Goal: Task Accomplishment & Management: Use online tool/utility

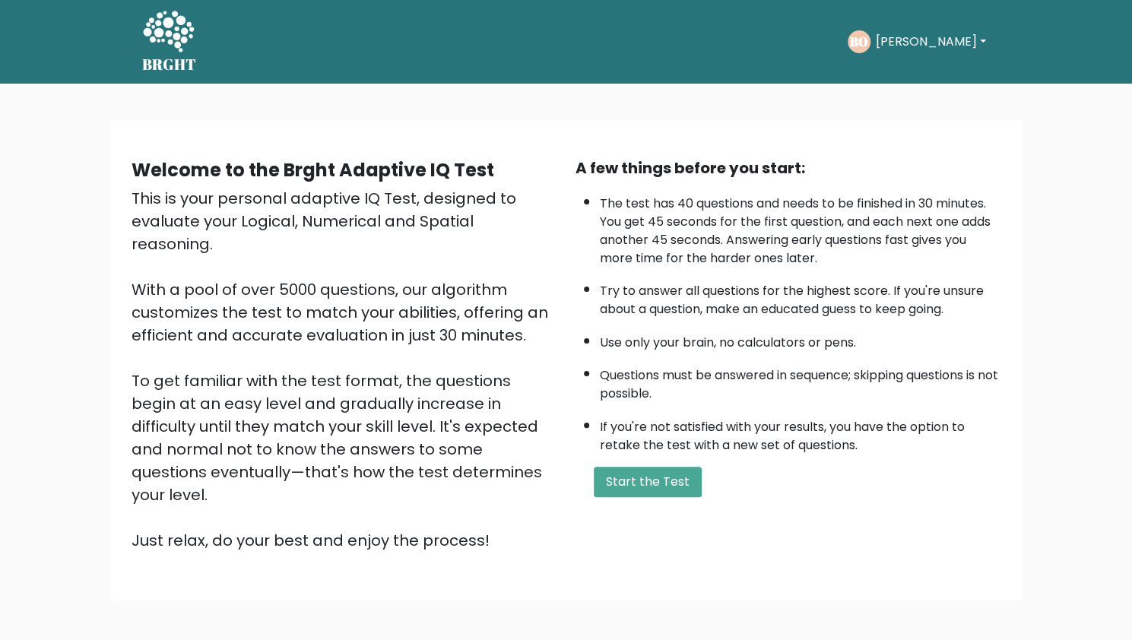
click at [938, 43] on button "[PERSON_NAME]" at bounding box center [929, 42] width 119 height 20
click at [912, 80] on link "Dashboard" at bounding box center [908, 81] width 120 height 24
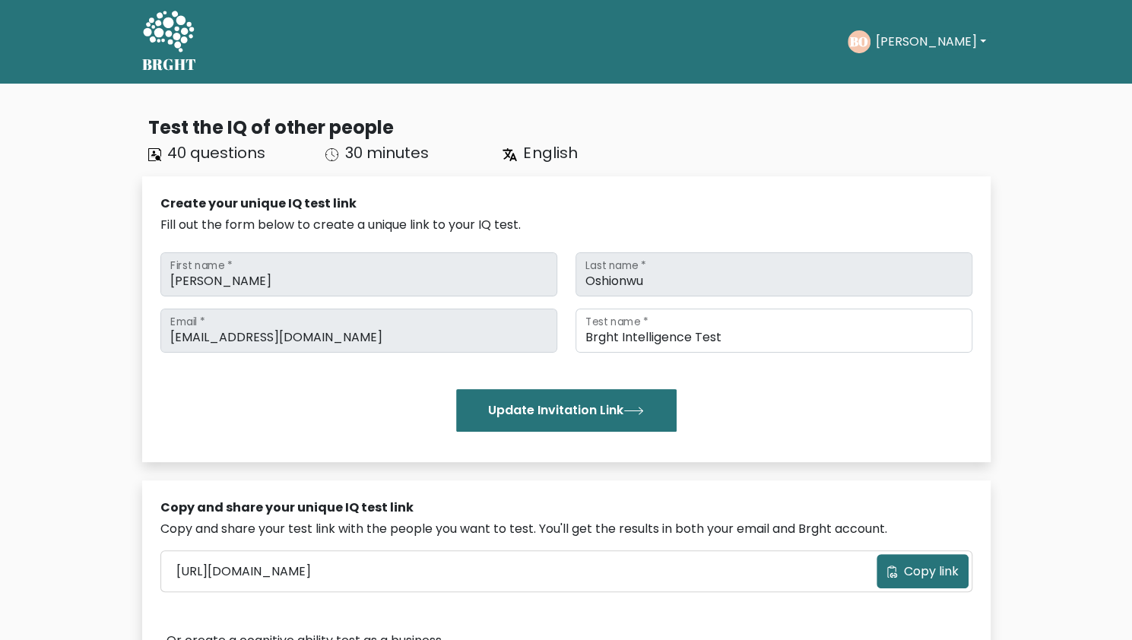
click at [902, 43] on button "[PERSON_NAME]" at bounding box center [929, 42] width 119 height 20
click at [892, 103] on link "Profile" at bounding box center [908, 98] width 120 height 24
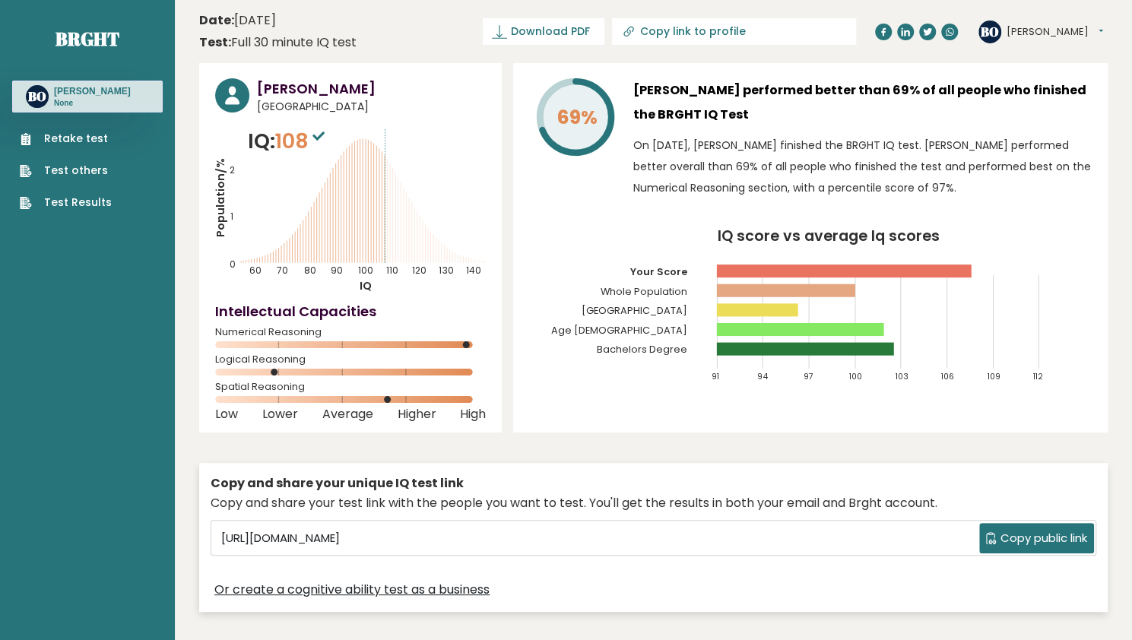
click at [999, 33] on circle at bounding box center [989, 32] width 23 height 23
click at [1018, 30] on button "[PERSON_NAME]" at bounding box center [1054, 31] width 97 height 15
click at [1031, 90] on link "Settings" at bounding box center [1046, 97] width 78 height 21
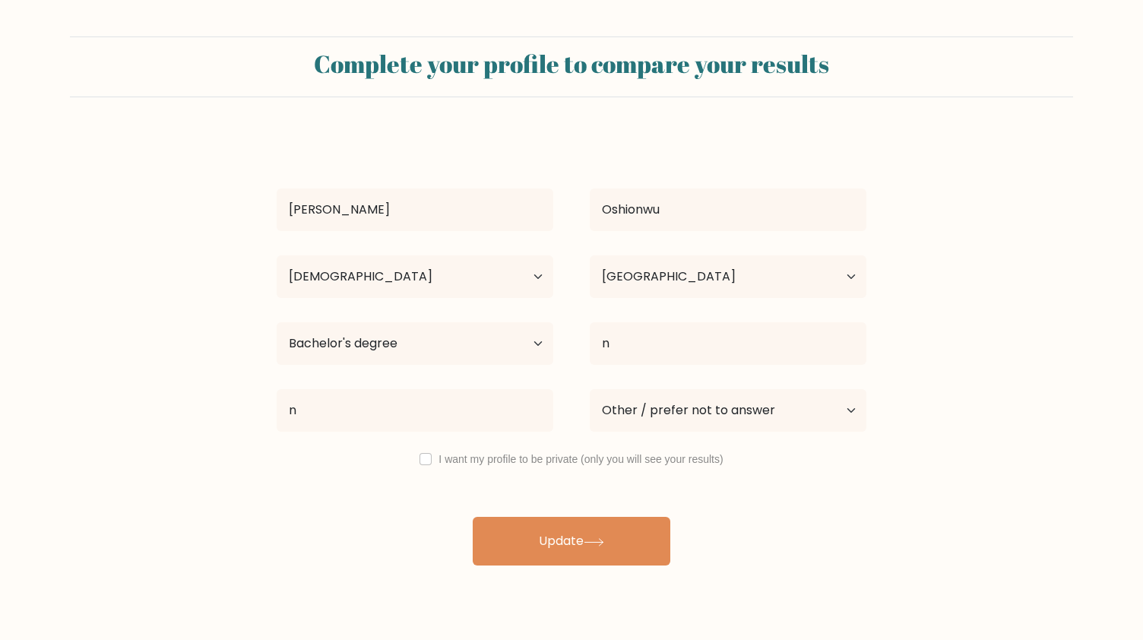
select select "25_34"
select select "NG"
select select "bachelors_degree"
select select "other"
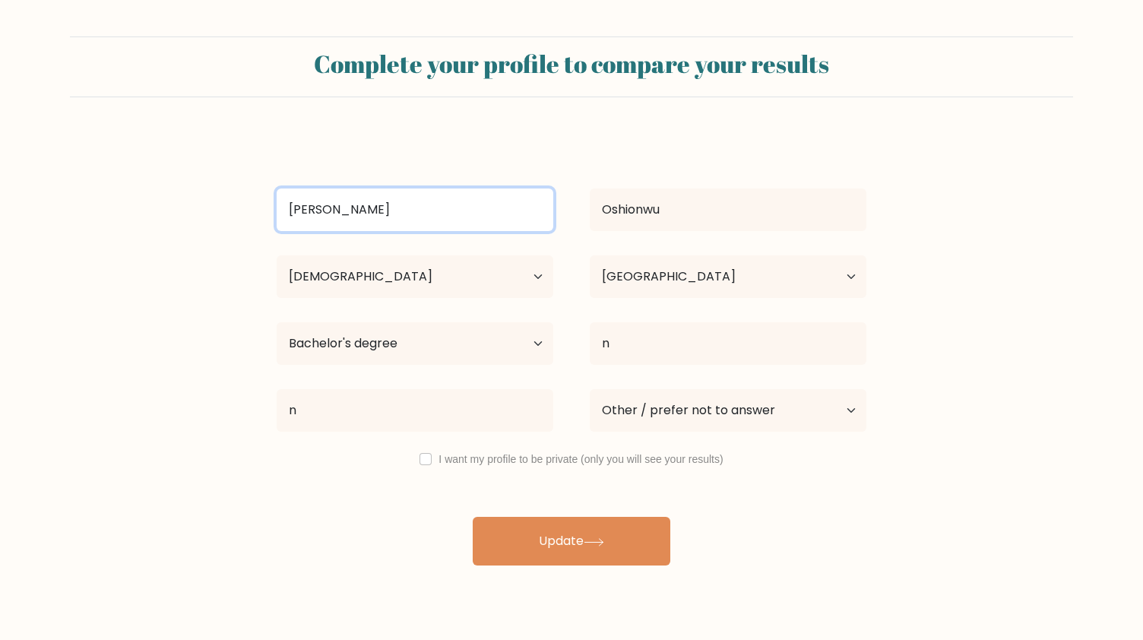
click at [401, 217] on input "[PERSON_NAME]" at bounding box center [415, 209] width 277 height 43
type input "B"
type input "Oshionwu"
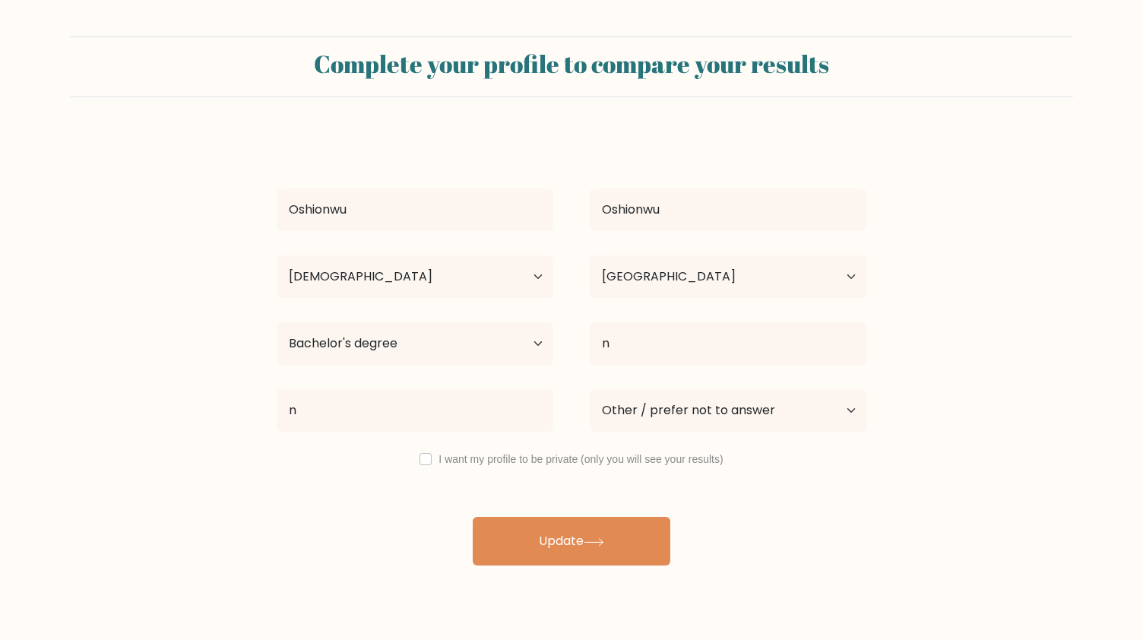
click at [576, 572] on div "Complete your profile to compare your results Oshionwu Oshionwu Age Under 18 ye…" at bounding box center [571, 288] width 1143 height 576
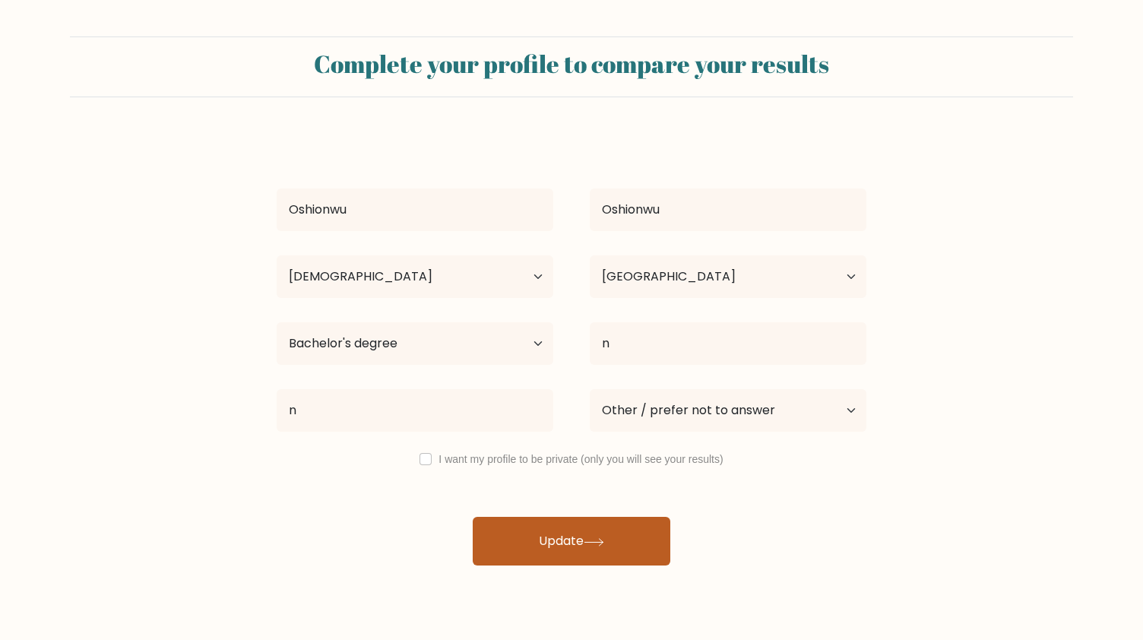
click at [584, 543] on button "Update" at bounding box center [572, 541] width 198 height 49
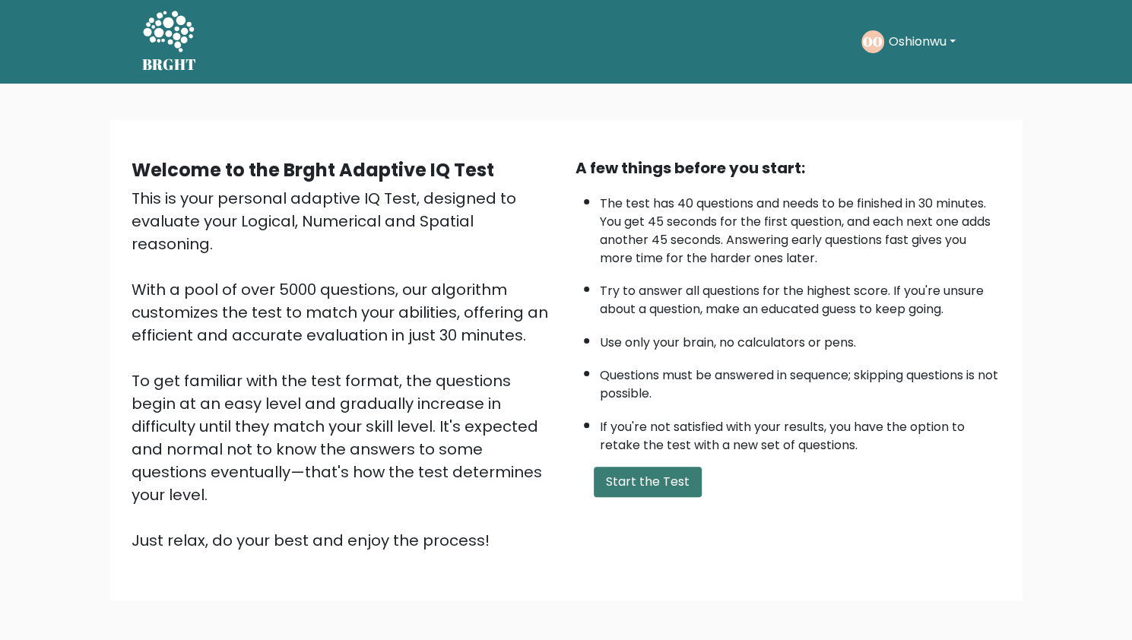
click at [610, 473] on button "Start the Test" at bounding box center [648, 482] width 108 height 30
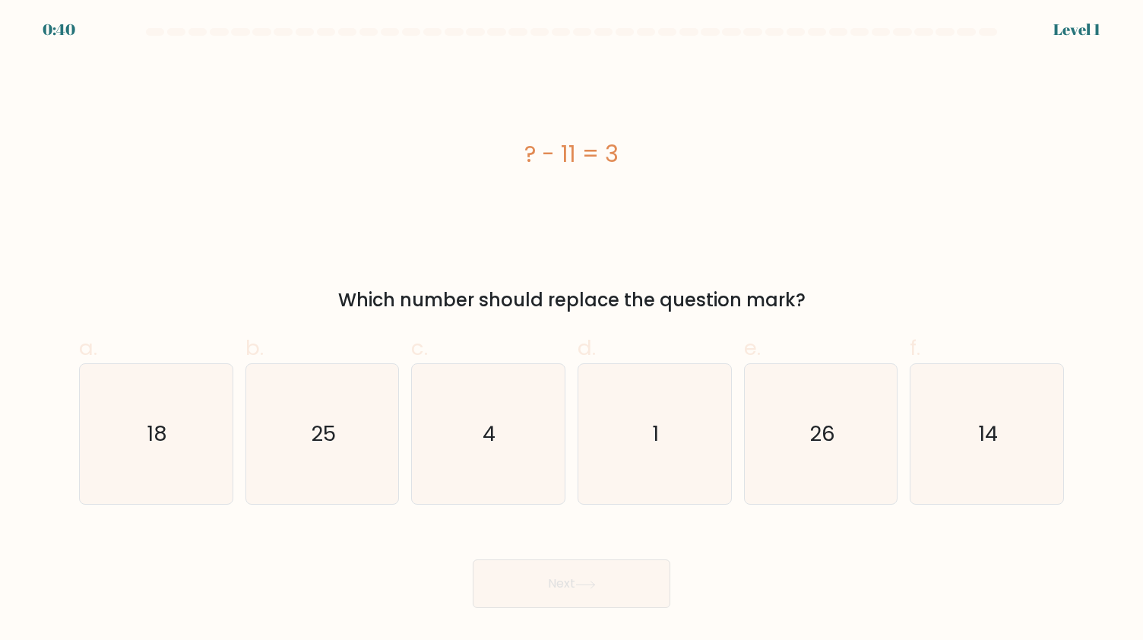
drag, startPoint x: 622, startPoint y: 156, endPoint x: 526, endPoint y: 157, distance: 96.5
click at [526, 157] on div "? - 11 = 3" at bounding box center [571, 154] width 985 height 34
copy div "? - 11 = 3"
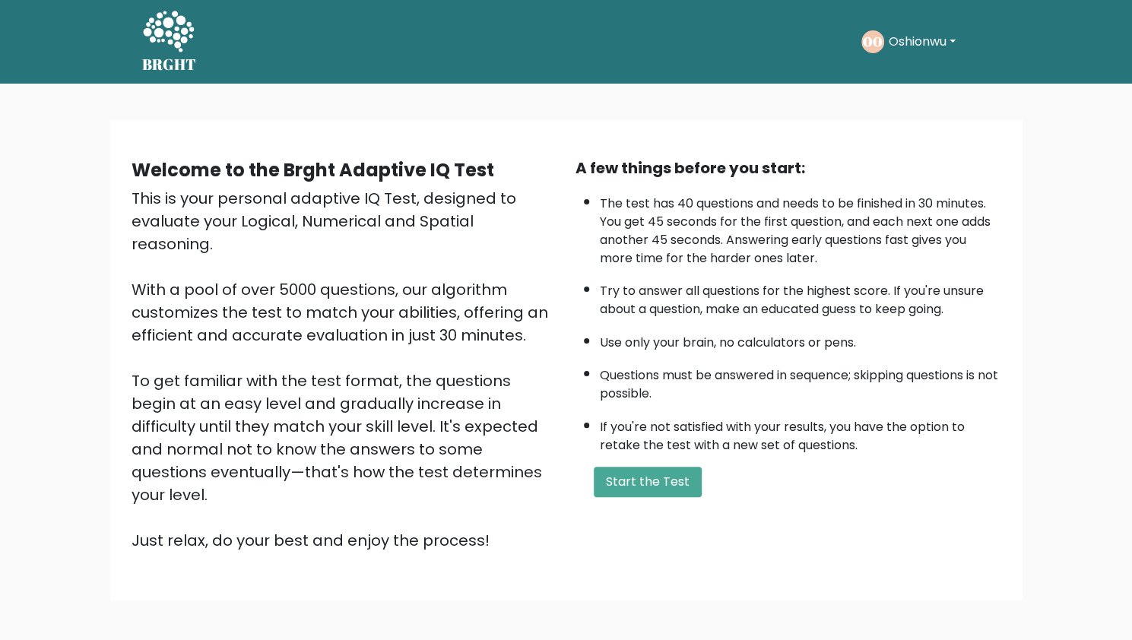
click at [904, 38] on button "Oshionwu" at bounding box center [922, 42] width 76 height 20
click at [888, 74] on link "Dashboard" at bounding box center [922, 81] width 120 height 24
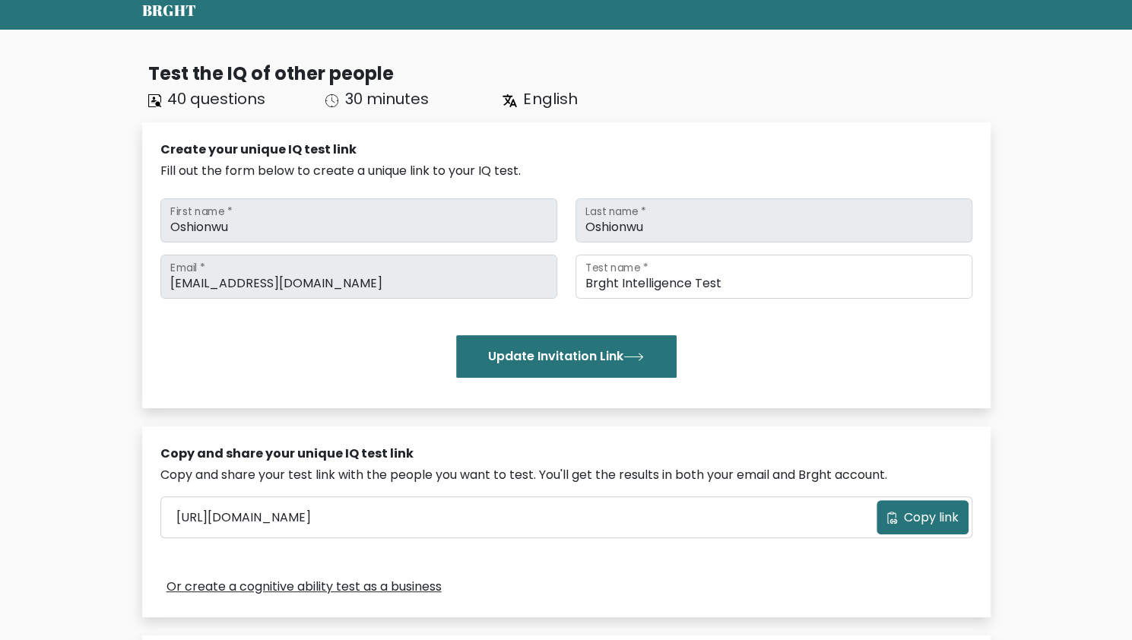
scroll to position [43, 0]
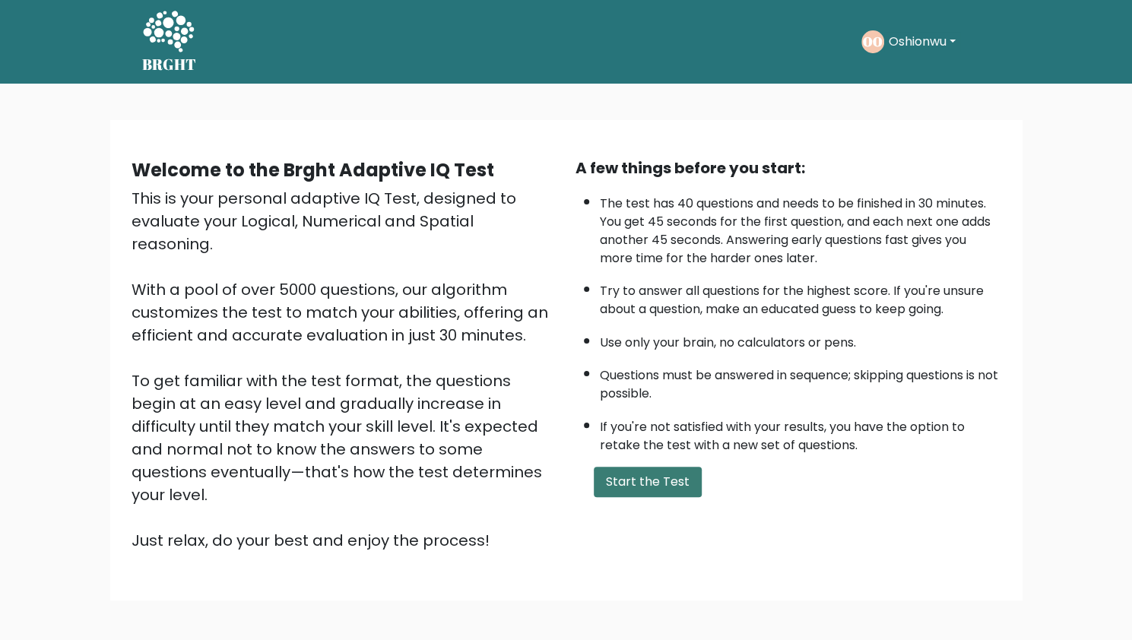
click at [628, 478] on button "Start the Test" at bounding box center [648, 482] width 108 height 30
click at [635, 474] on button "Start the Test" at bounding box center [648, 482] width 108 height 30
click at [631, 483] on button "Start the Test" at bounding box center [648, 482] width 108 height 30
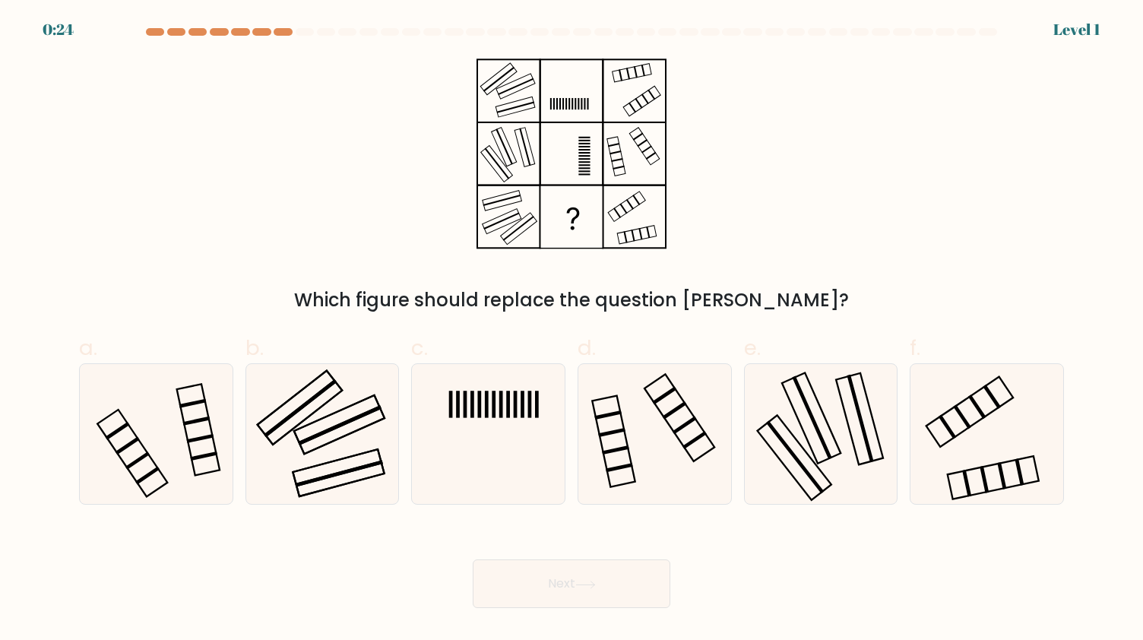
click at [287, 27] on div "0:24 Level 1" at bounding box center [571, 20] width 1143 height 41
